Goal: Transaction & Acquisition: Subscribe to service/newsletter

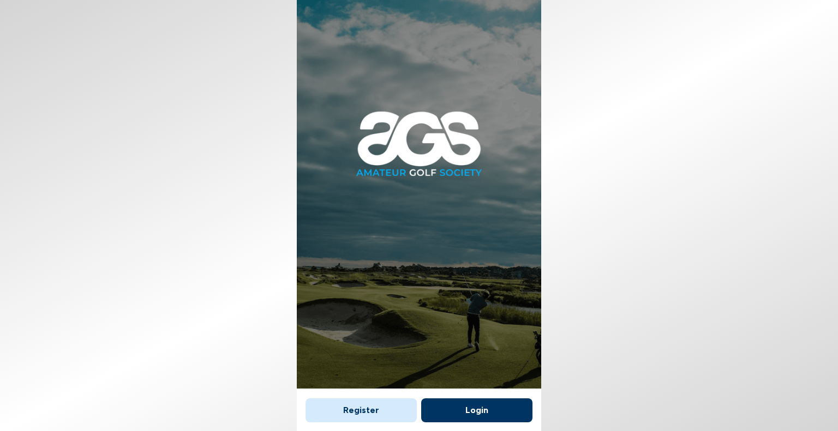
click at [483, 414] on button "Login" at bounding box center [476, 411] width 111 height 24
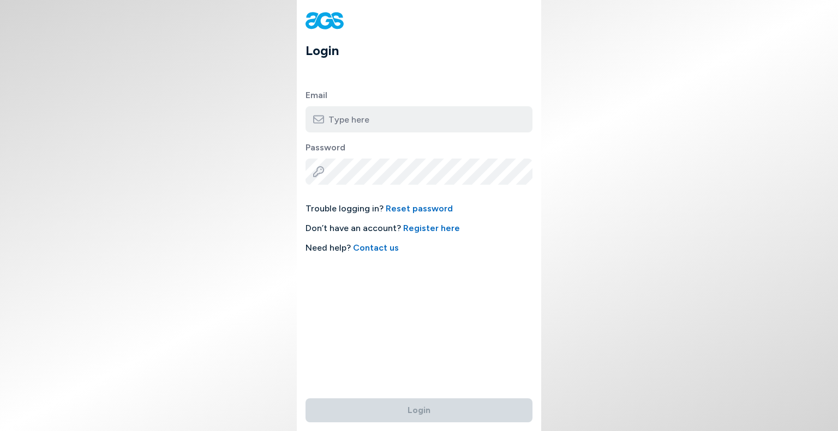
click at [350, 124] on input "email" at bounding box center [418, 119] width 227 height 26
type input "[EMAIL_ADDRESS][DOMAIN_NAME]"
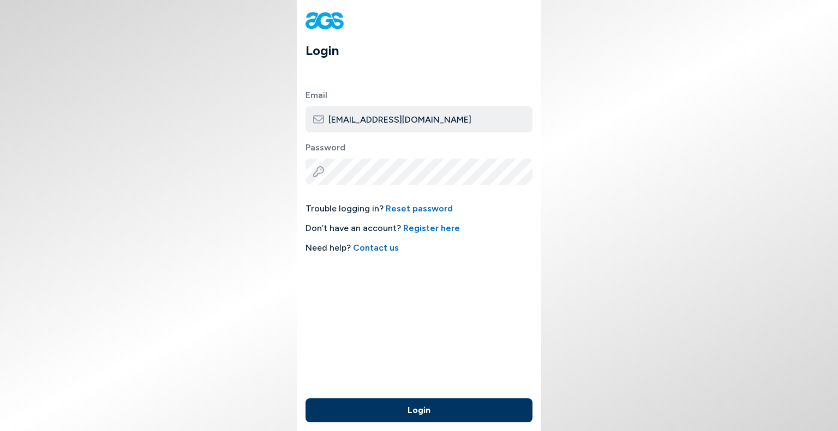
click at [422, 412] on button "Login" at bounding box center [418, 411] width 227 height 24
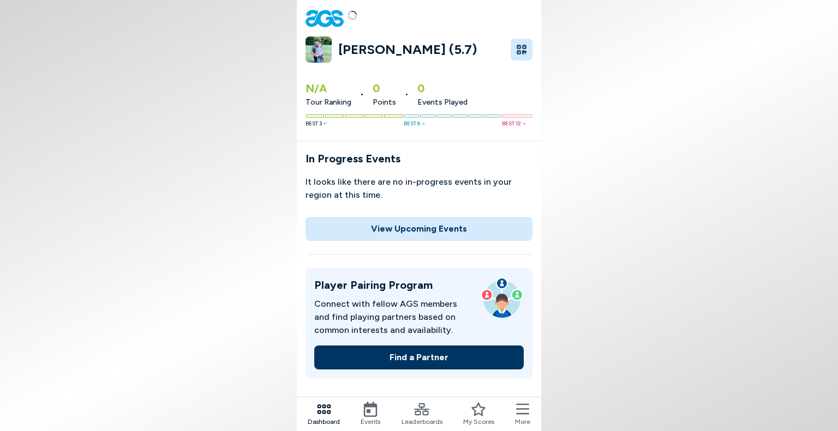
click at [522, 411] on icon at bounding box center [522, 409] width 13 height 15
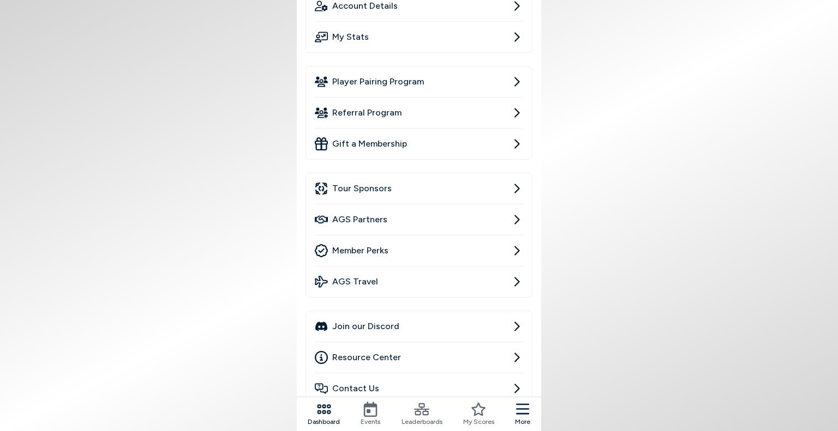
scroll to position [164, 0]
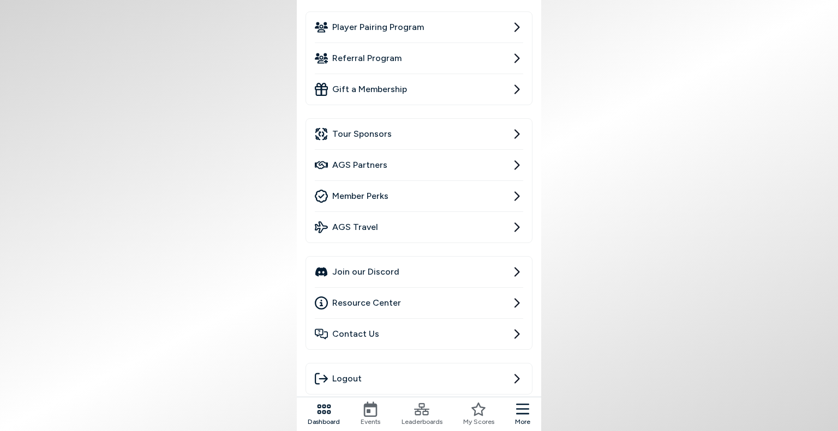
click at [371, 190] on span "Member Perks" at bounding box center [360, 196] width 56 height 13
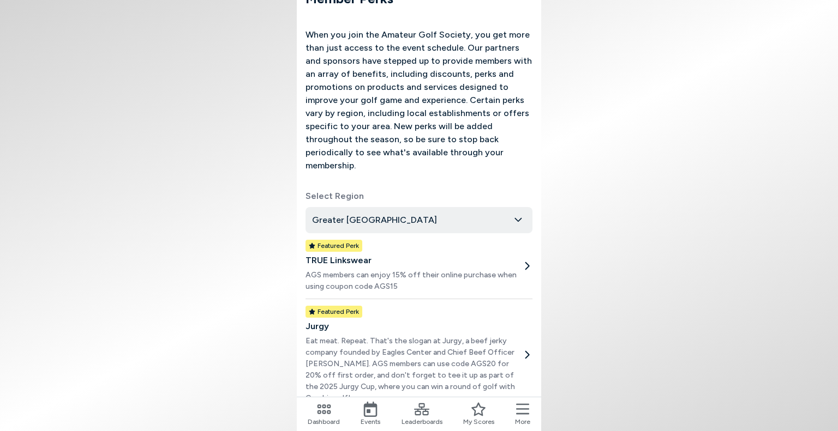
scroll to position [55, 0]
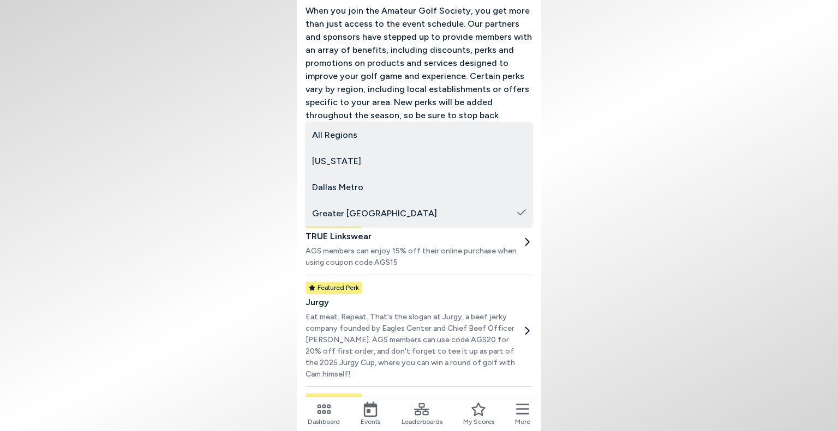
click at [384, 182] on body "Member Perks When you join the Amateur Golf Society, you get more than just acc…" at bounding box center [419, 215] width 838 height 431
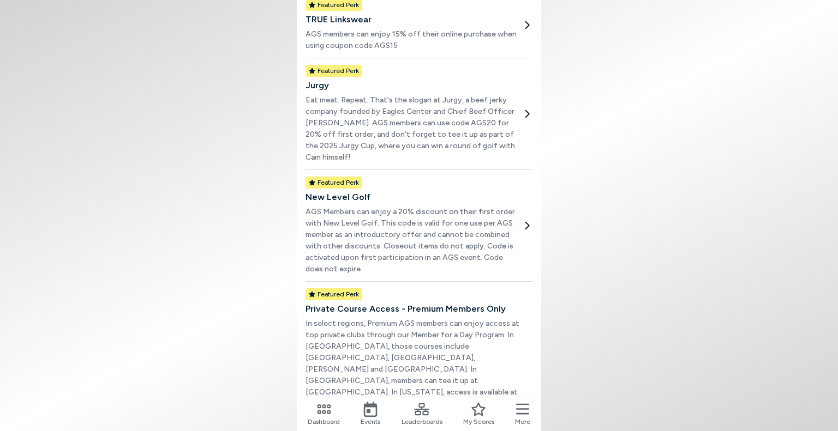
scroll to position [273, 0]
click at [411, 302] on h2 "Private Course Access - Premium Members Only" at bounding box center [413, 308] width 216 height 13
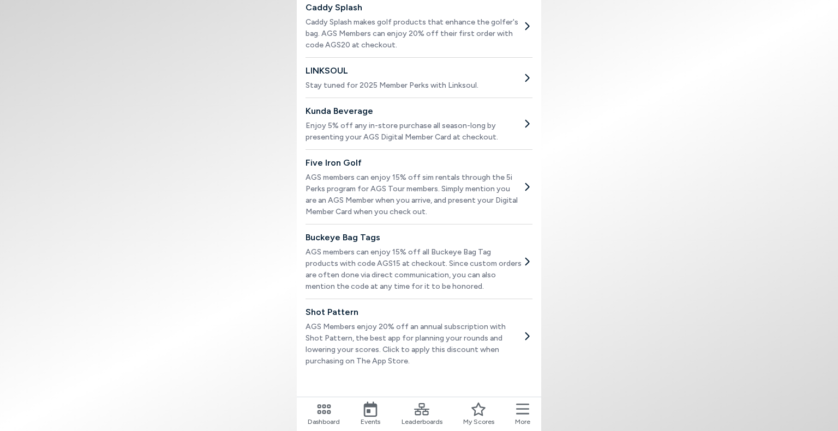
scroll to position [1507, 0]
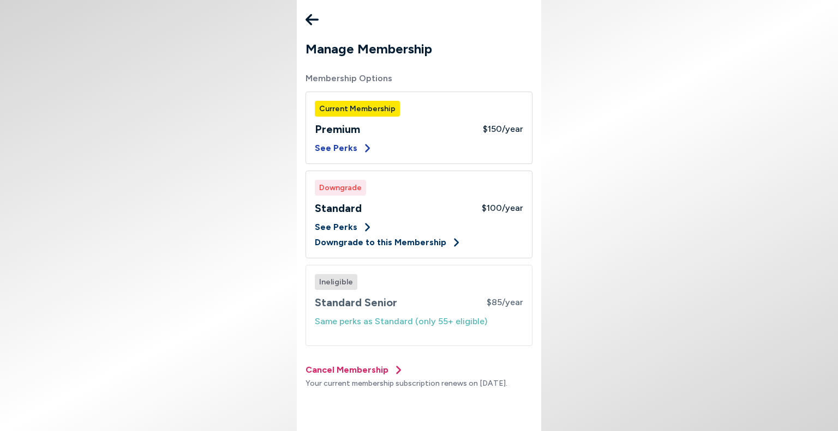
click at [345, 150] on button "See Perks" at bounding box center [344, 148] width 58 height 13
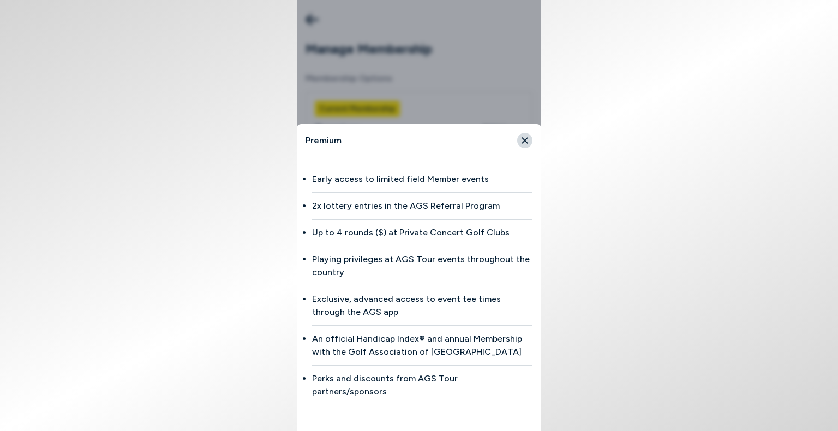
click at [533, 150] on div "Premium" at bounding box center [419, 140] width 244 height 33
click at [525, 146] on icon "Close" at bounding box center [525, 141] width 10 height 10
